Goal: Task Accomplishment & Management: Use online tool/utility

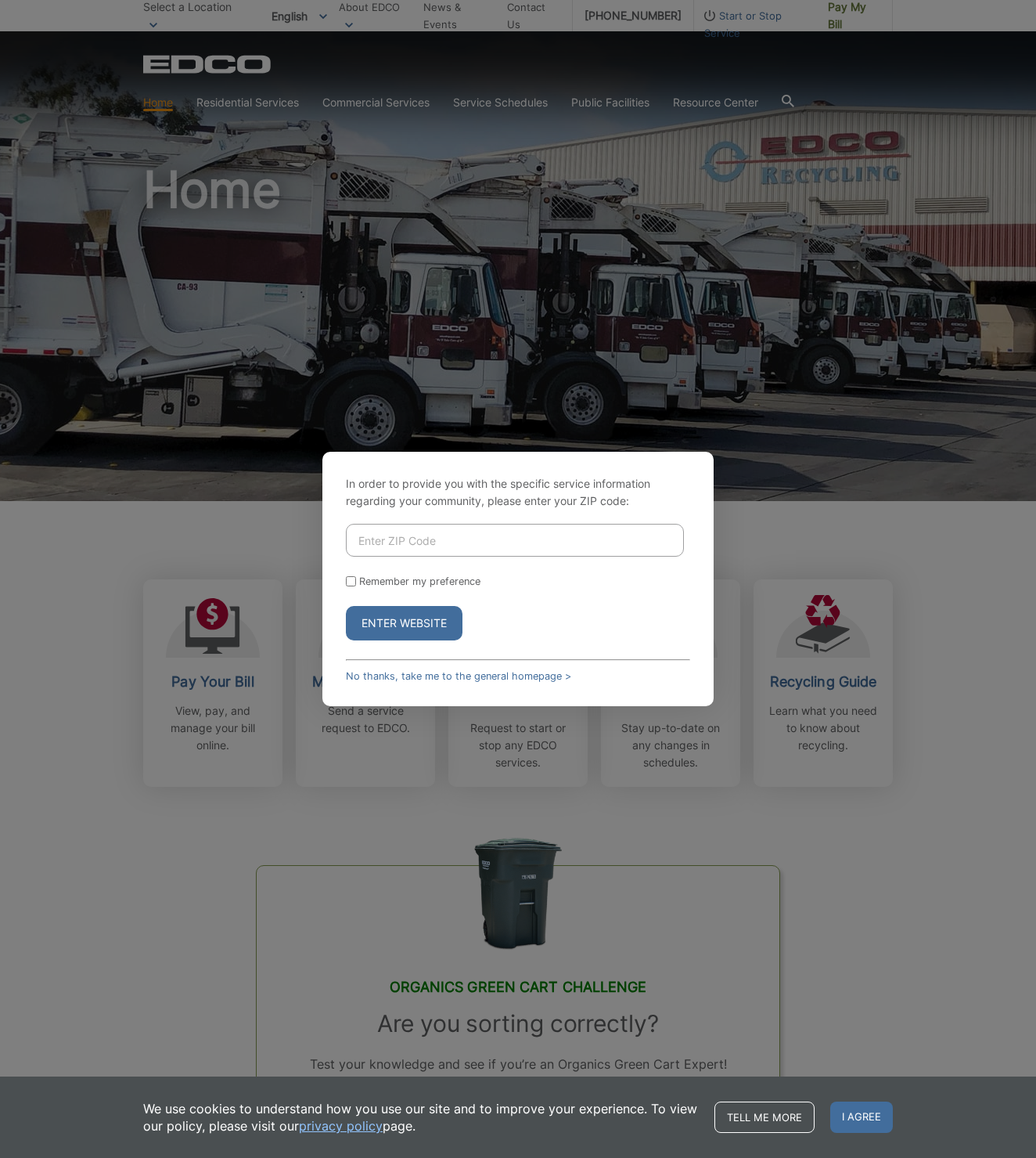
drag, startPoint x: 389, startPoint y: 544, endPoint x: 423, endPoint y: 555, distance: 35.7
click at [391, 544] on input "Enter ZIP Code" at bounding box center [514, 540] width 338 height 33
type input "92028"
click at [396, 623] on button "Enter Website" at bounding box center [404, 623] width 117 height 35
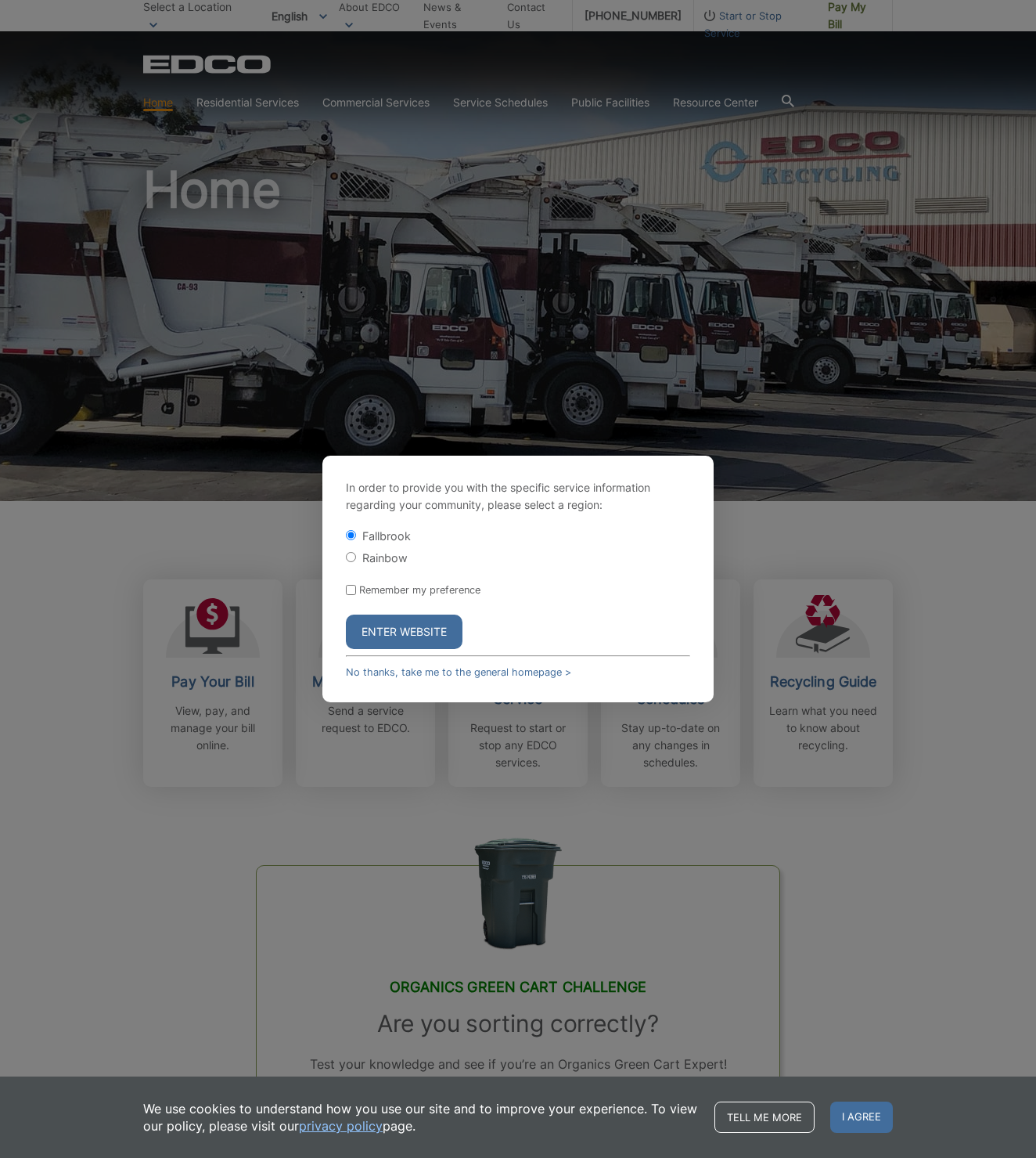
click at [429, 628] on button "Enter Website" at bounding box center [404, 632] width 117 height 35
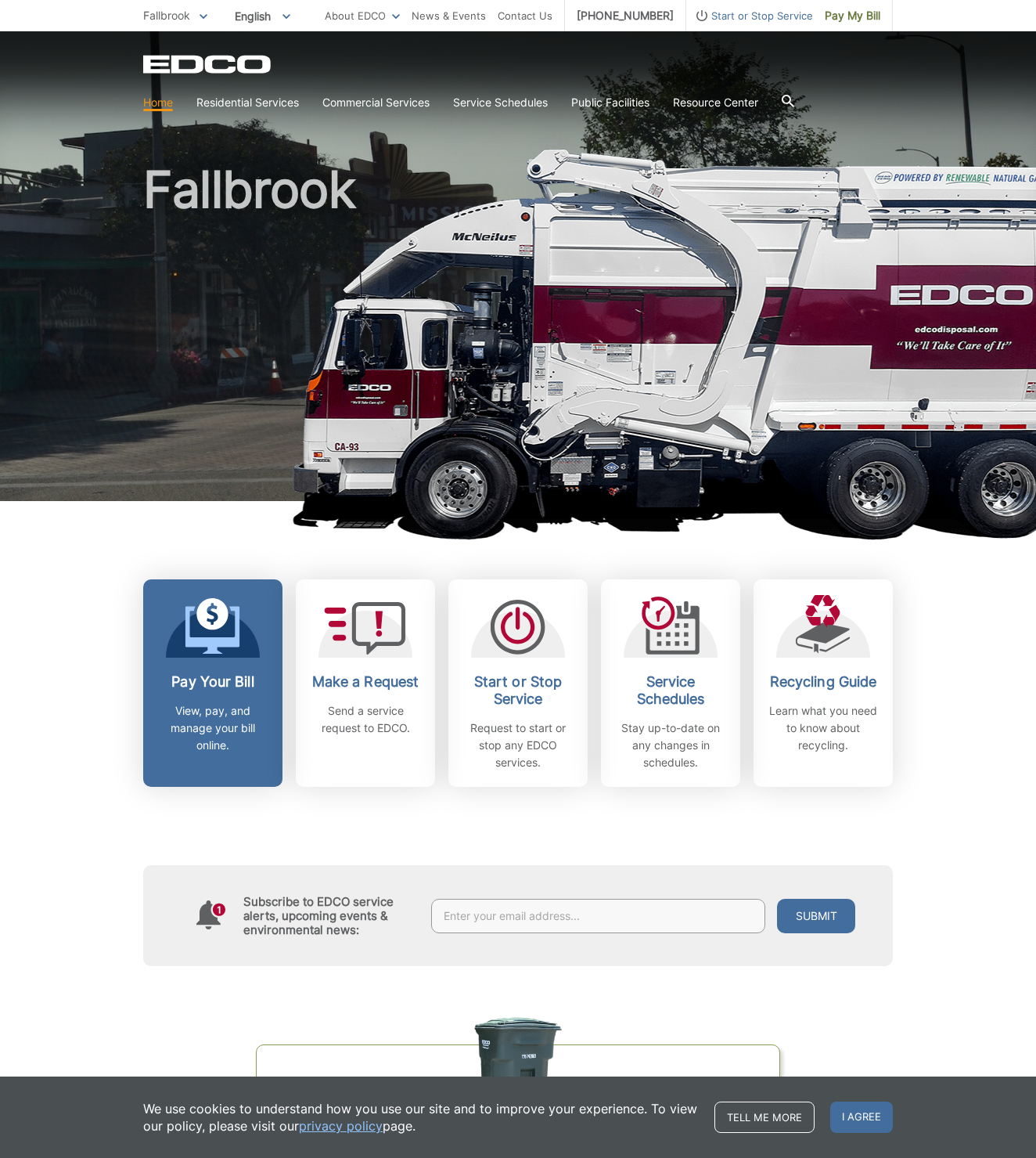
click at [233, 734] on p "View, pay, and manage your bill online." at bounding box center [213, 729] width 116 height 52
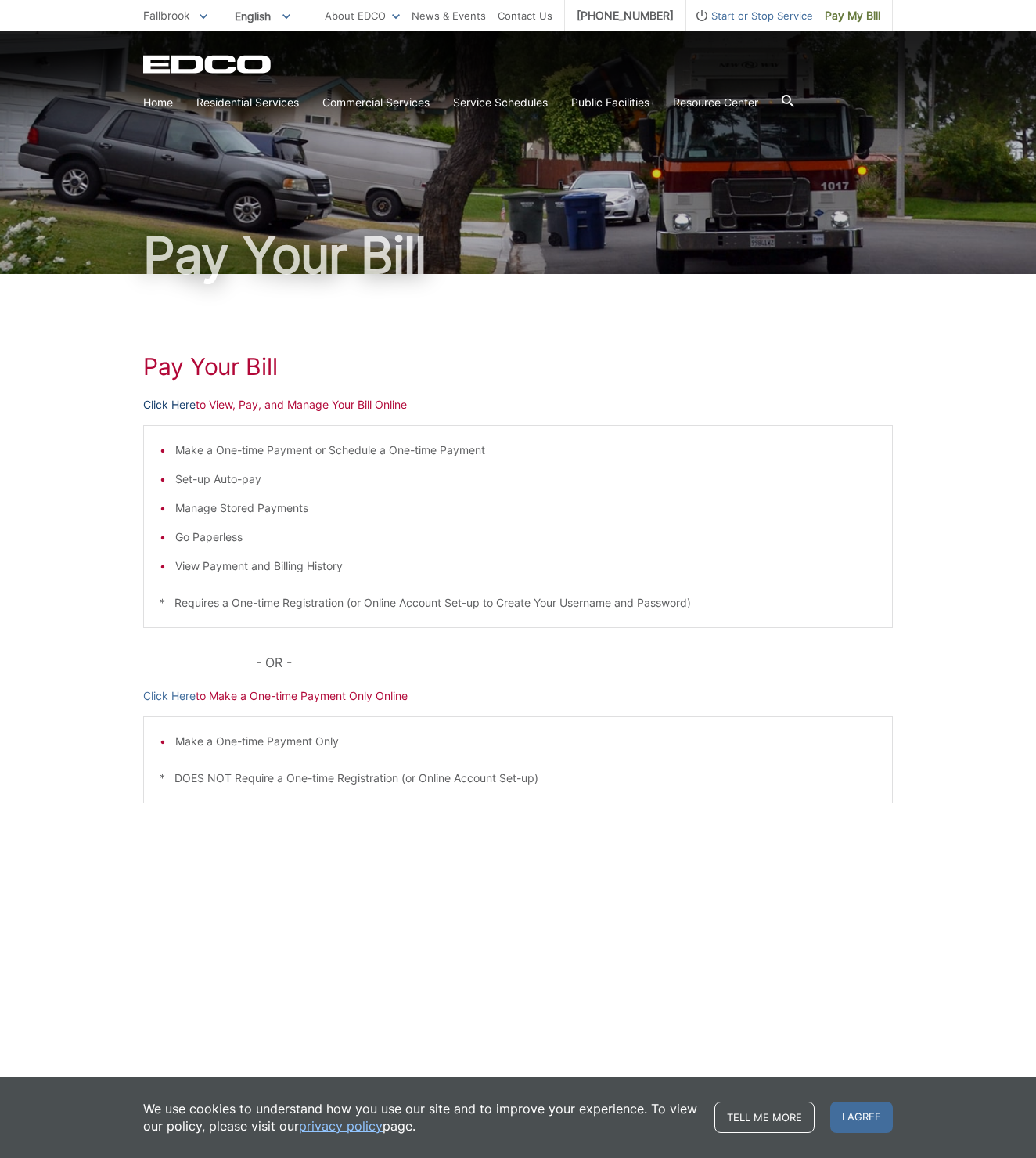
click at [174, 407] on link "Click Here" at bounding box center [169, 404] width 53 height 17
